Goal: Information Seeking & Learning: Check status

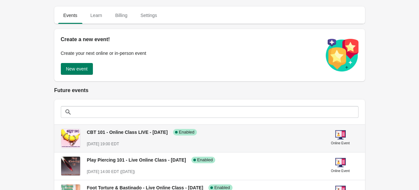
click at [160, 126] on div "CBT 101 - Online Class LIVE - [DATE] Success Complete Enabled" at bounding box center [199, 130] width 235 height 12
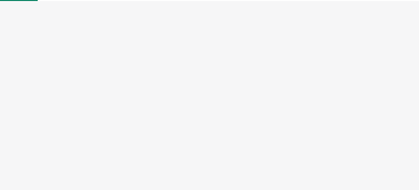
select select "US"
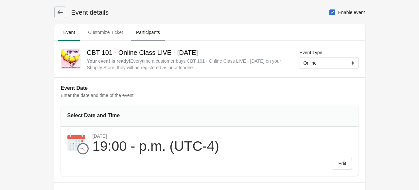
click at [157, 31] on span "Participants" at bounding box center [148, 32] width 34 height 12
select select "US"
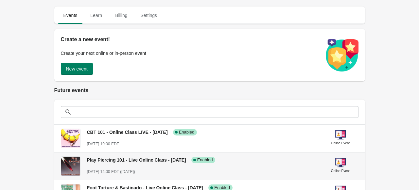
click at [104, 164] on div "Play Piercing 101 - Live Online Class - [DATE] Success Complete Enabled [DATE] …" at bounding box center [202, 163] width 230 height 24
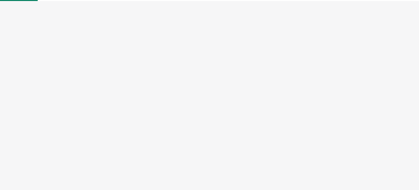
select select "US"
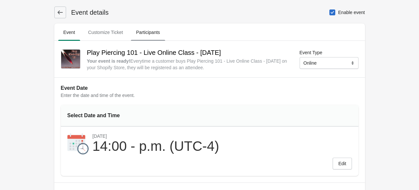
click at [144, 34] on span "Participants" at bounding box center [148, 32] width 34 height 12
select select "US"
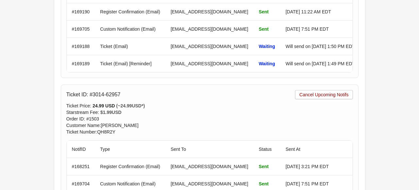
scroll to position [897, 0]
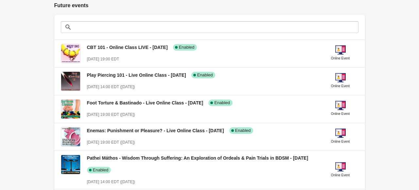
scroll to position [85, 0]
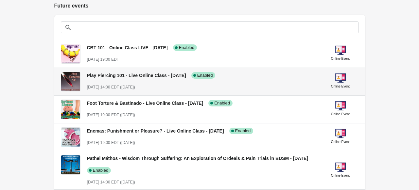
click at [182, 83] on div "Play Piercing 101 - Live Online Class - [DATE] Success Complete Enabled [DATE] …" at bounding box center [202, 79] width 230 height 24
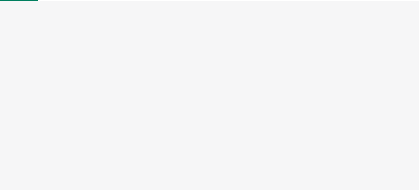
select select "US"
